Goal: Task Accomplishment & Management: Manage account settings

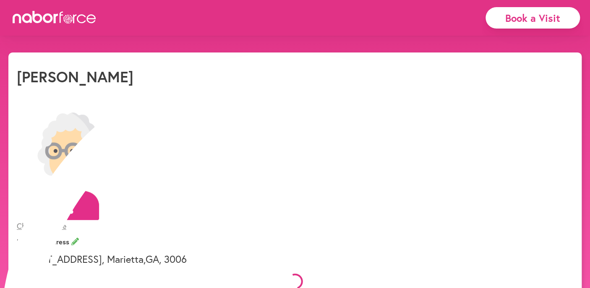
select select "*"
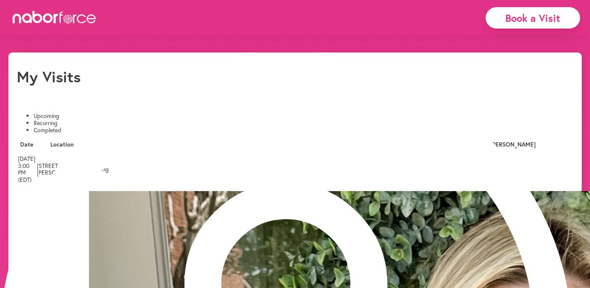
click at [138, 120] on li "Recurring" at bounding box center [303, 123] width 539 height 7
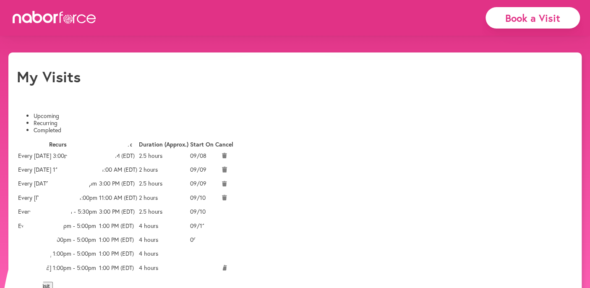
click at [200, 127] on li "Completed" at bounding box center [303, 130] width 539 height 7
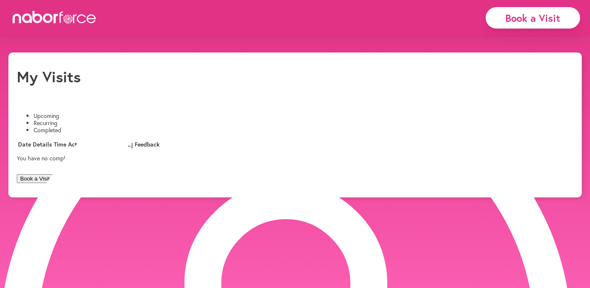
click at [69, 112] on li "Upcoming" at bounding box center [303, 115] width 539 height 7
